Goal: Check status: Check status

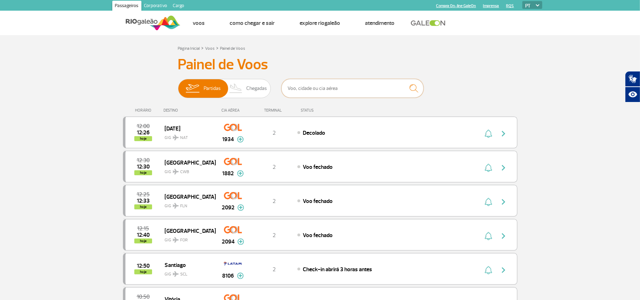
click at [370, 93] on input "text" at bounding box center [352, 88] width 142 height 19
type input "2068"
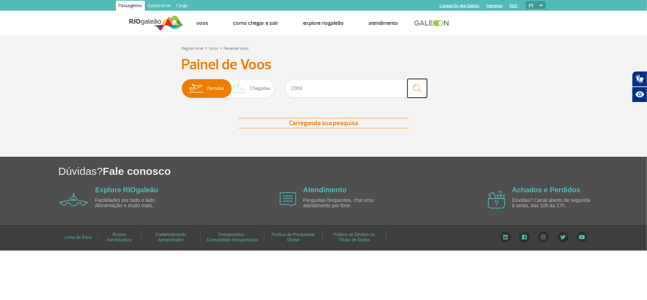
click at [413, 92] on img "submit" at bounding box center [417, 88] width 15 height 15
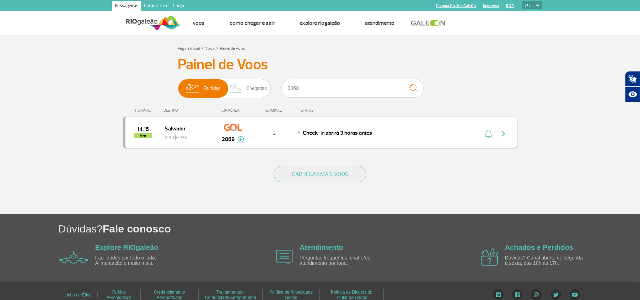
click at [499, 138] on button "button" at bounding box center [505, 132] width 16 height 11
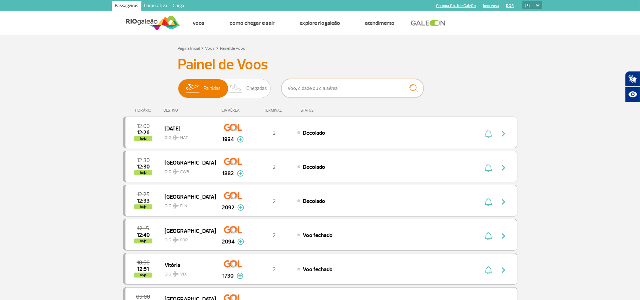
click at [387, 88] on input "text" at bounding box center [352, 88] width 142 height 19
type input "2068"
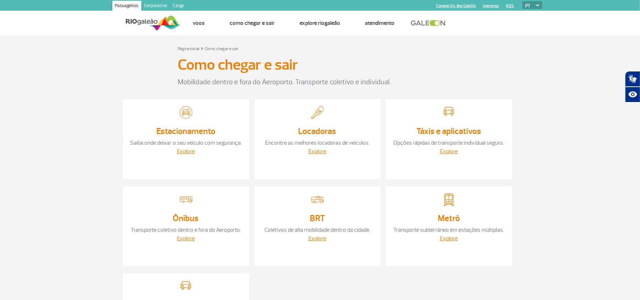
click at [150, 25] on img at bounding box center [153, 22] width 55 height 17
